Goal: Check status: Check status

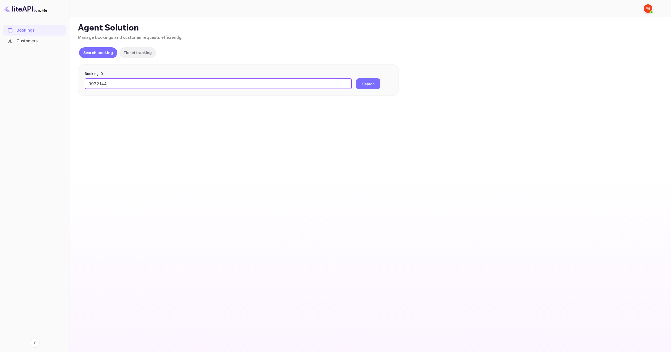
type input "9932144"
click at [361, 80] on button "Search" at bounding box center [368, 83] width 24 height 11
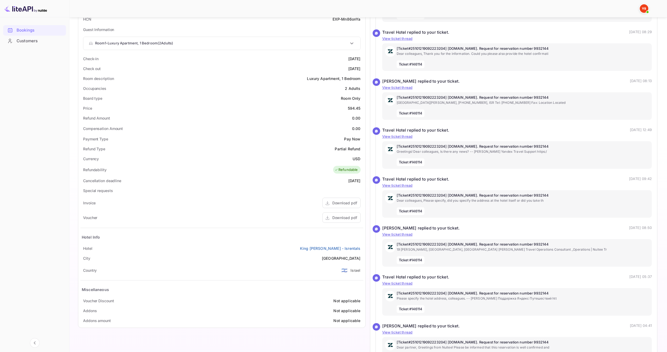
scroll to position [134, 0]
click at [351, 220] on div "Download pdf" at bounding box center [344, 217] width 25 height 6
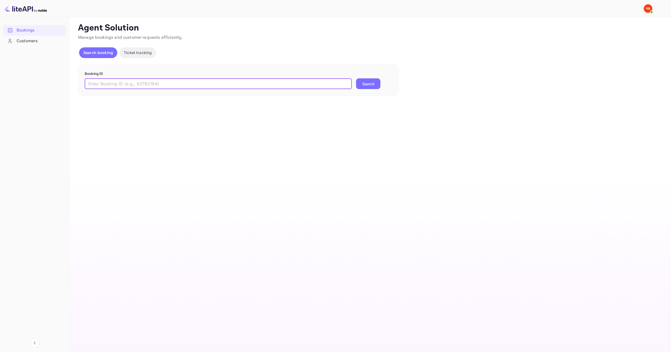
click at [263, 79] on input "text" at bounding box center [218, 83] width 267 height 11
paste input "9933944"
type input "9933944"
click at [374, 81] on button "Search" at bounding box center [368, 83] width 24 height 11
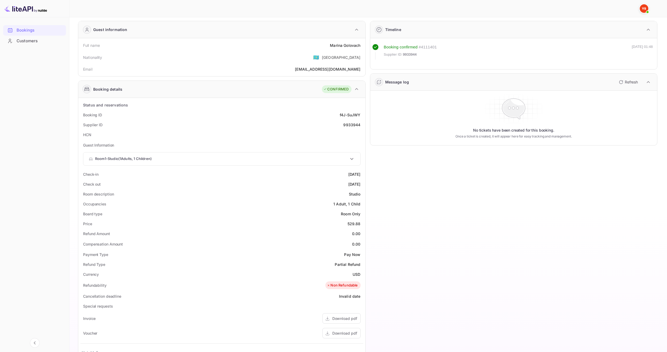
scroll to position [119, 0]
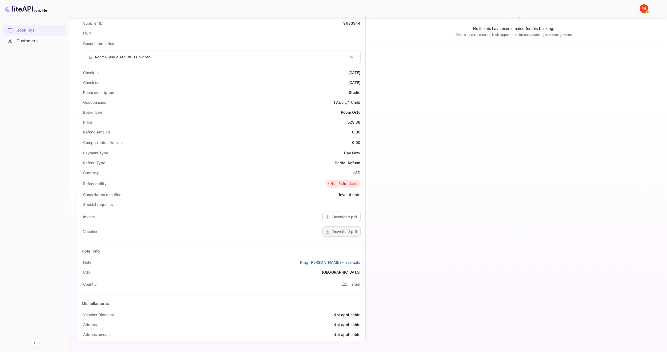
click at [339, 234] on div "Download pdf" at bounding box center [344, 232] width 25 height 6
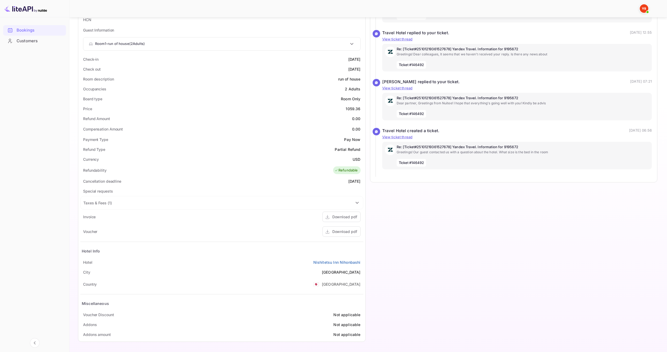
click at [346, 229] on div "Download pdf" at bounding box center [344, 232] width 25 height 6
